Goal: Find contact information: Find contact information

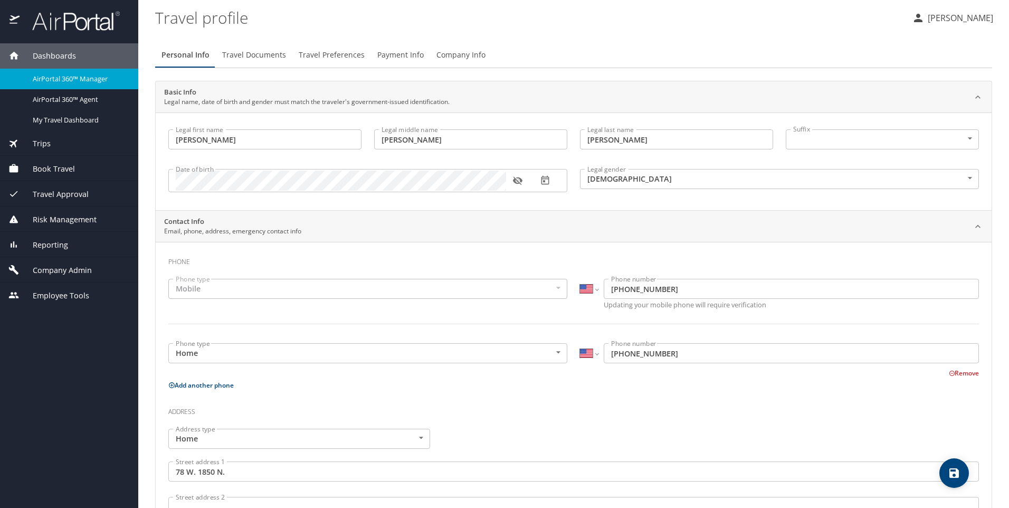
select select "US"
click at [53, 269] on span "Company Admin" at bounding box center [56, 270] width 72 height 12
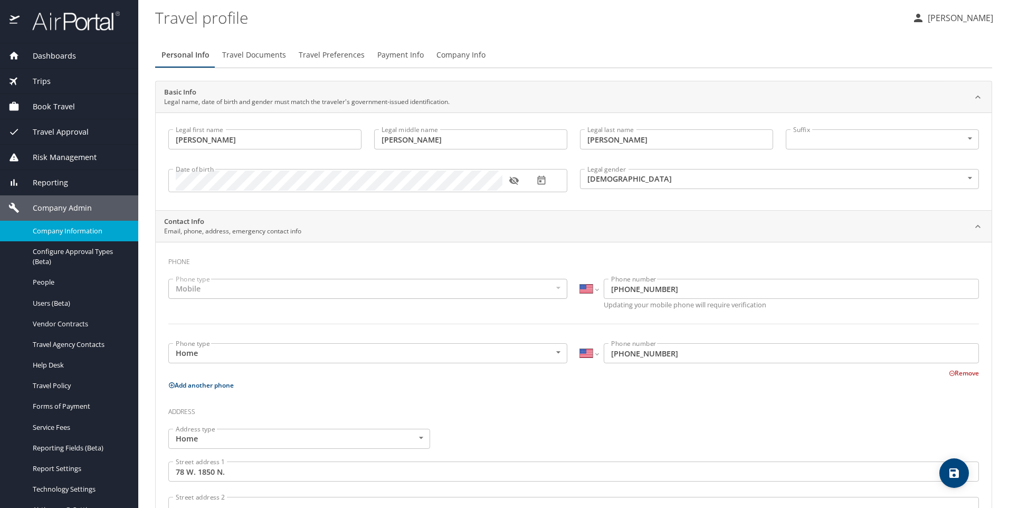
click at [56, 229] on span "Company Information" at bounding box center [79, 231] width 93 height 10
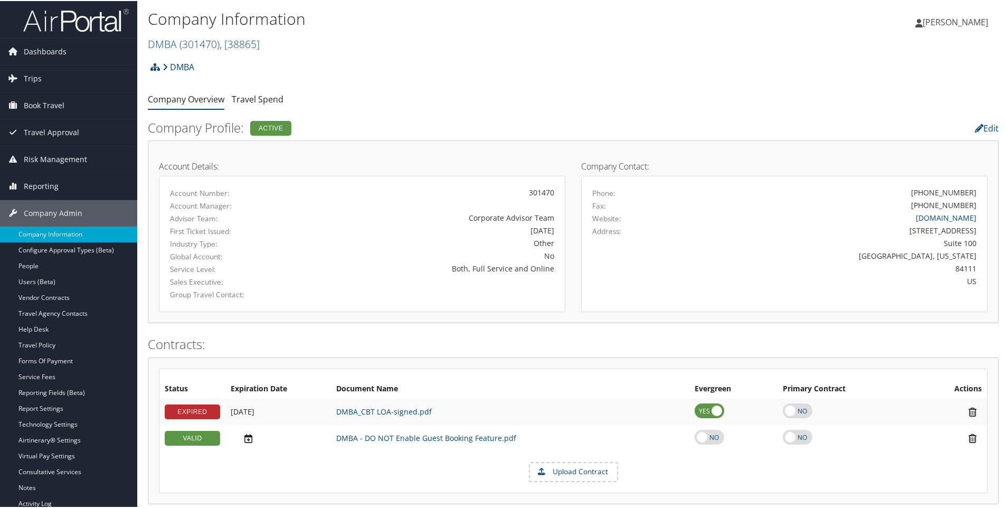
click at [216, 61] on div "DMBA Account Structure DMBA (301470) ACTIVE Create Child × Create Client New ch…" at bounding box center [573, 69] width 850 height 28
click at [267, 42] on h2 "DMBA ( 301470 ) , [ 38865 ]" at bounding box center [431, 42] width 567 height 18
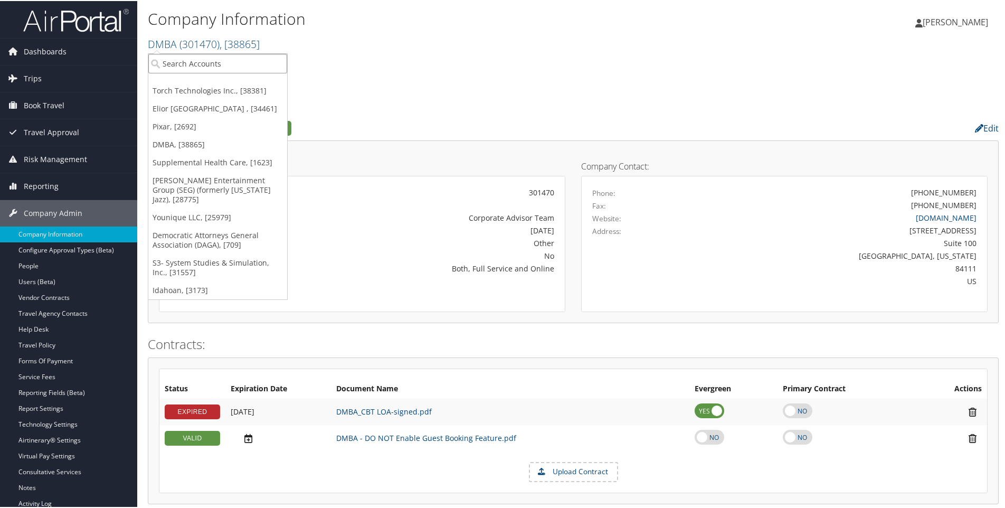
click at [217, 62] on input "search" at bounding box center [217, 63] width 139 height 20
click at [390, 221] on div "Corporate Advisor Team" at bounding box center [428, 216] width 251 height 11
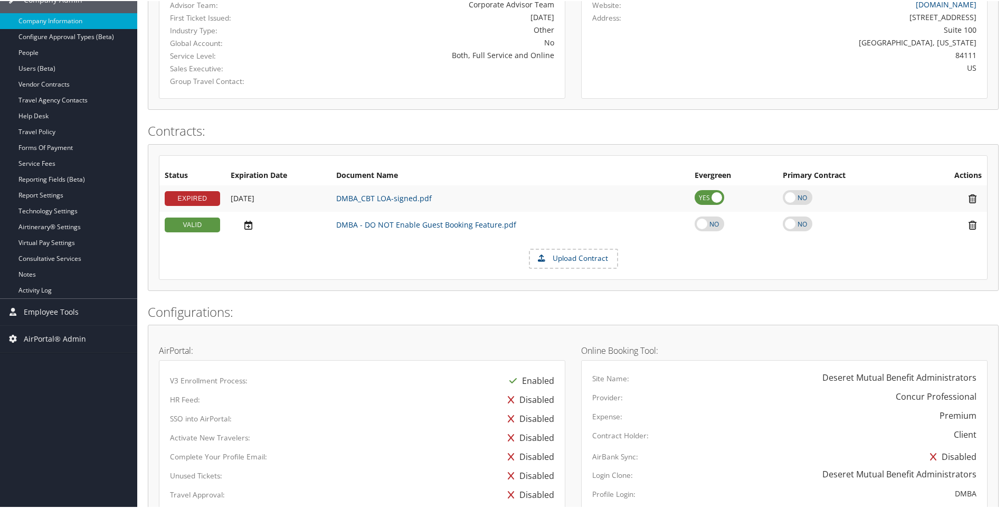
scroll to position [142, 0]
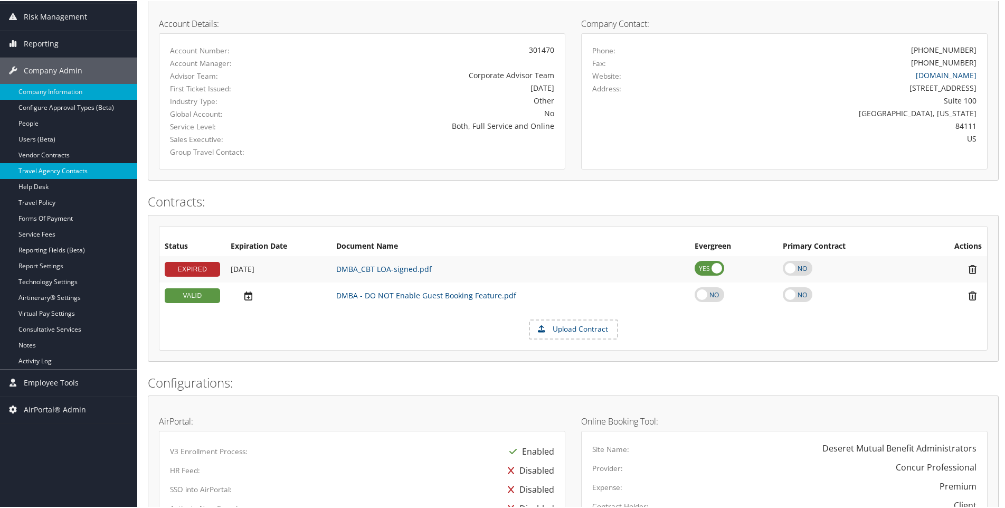
click at [46, 169] on link "Travel Agency Contacts" at bounding box center [68, 170] width 137 height 16
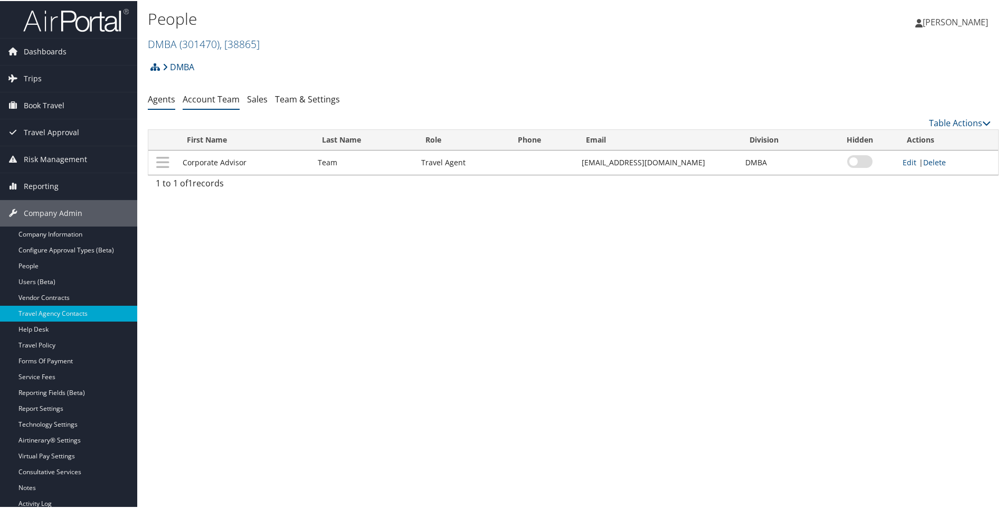
click at [221, 101] on link "Account Team" at bounding box center [211, 98] width 57 height 12
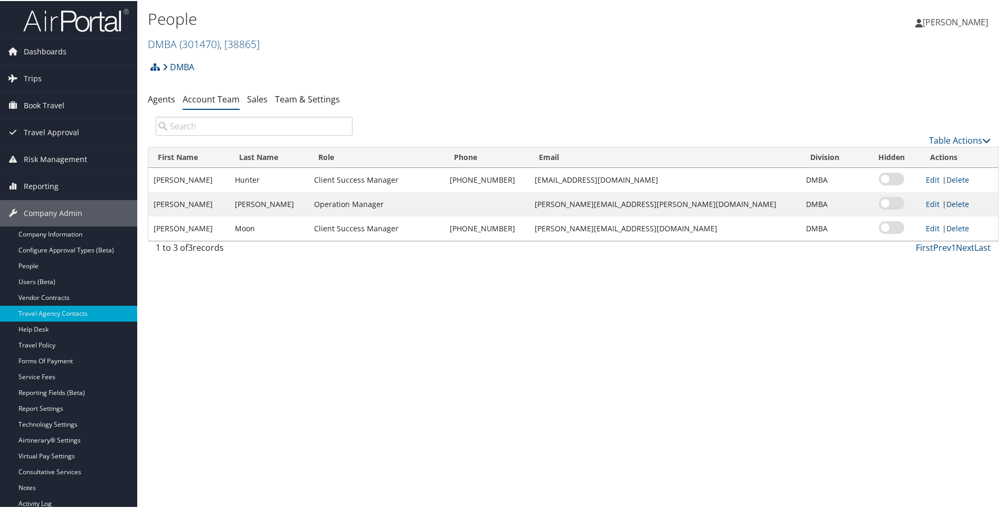
click at [199, 65] on div "DMBA Account Structure DMBA (301470) ACTIVE Create Child × Create Client New ch…" at bounding box center [573, 69] width 850 height 28
click at [267, 42] on h2 "DMBA ( 301470 ) , [ 38865 ]" at bounding box center [431, 42] width 567 height 18
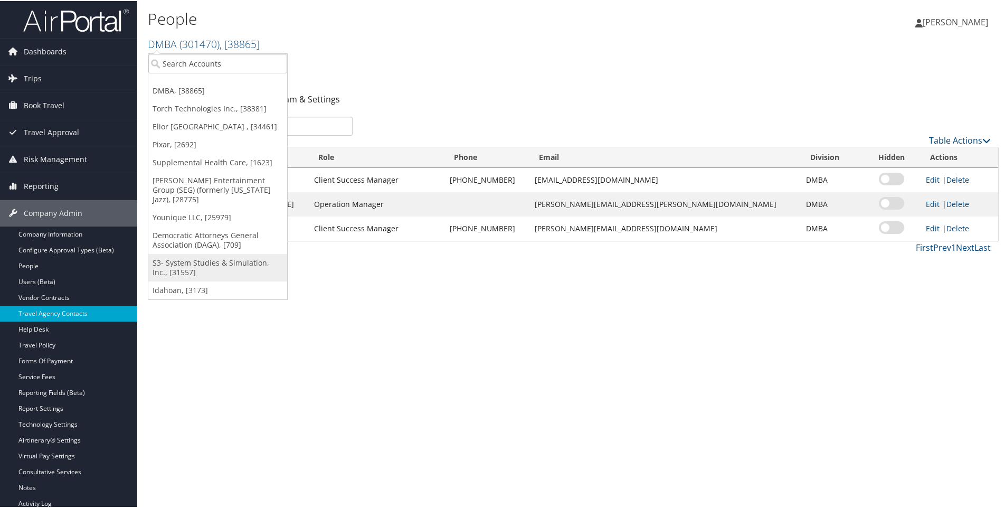
click at [192, 253] on link "S3- System Studies & Simulation, Inc., [31557]" at bounding box center [217, 266] width 139 height 27
